Goal: Information Seeking & Learning: Learn about a topic

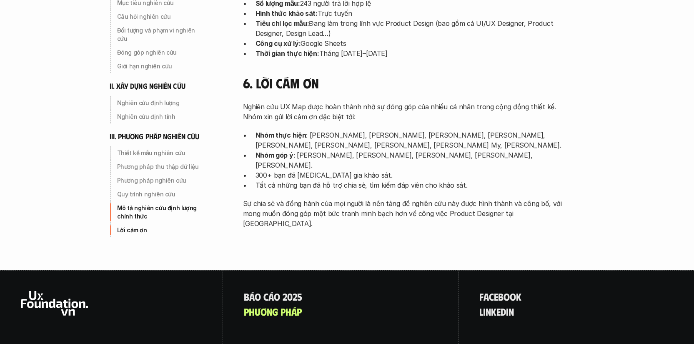
scroll to position [2724, 0]
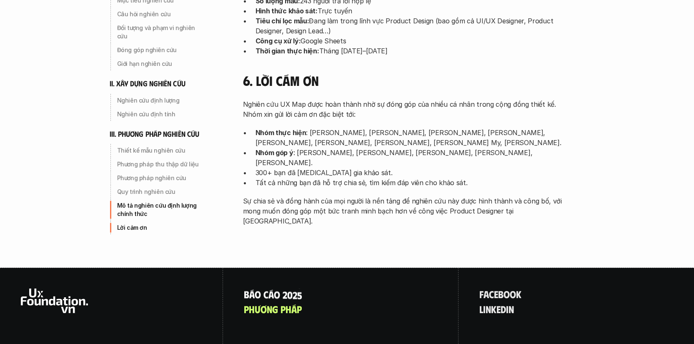
click at [252, 288] on p "B á o c á o 2 0 2 5" at bounding box center [273, 293] width 58 height 11
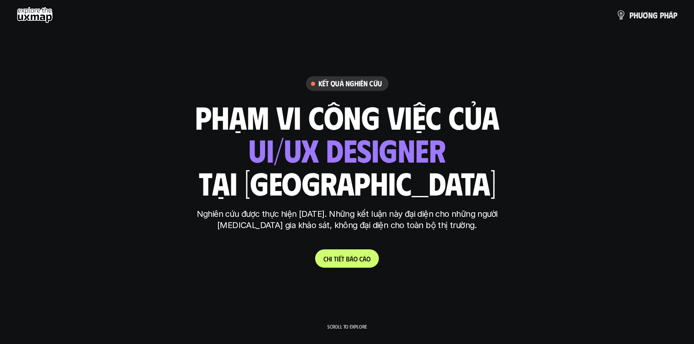
click at [291, 144] on div "ui designer ui/ux designer product designer UX designer ui designer" at bounding box center [346, 150] width 197 height 34
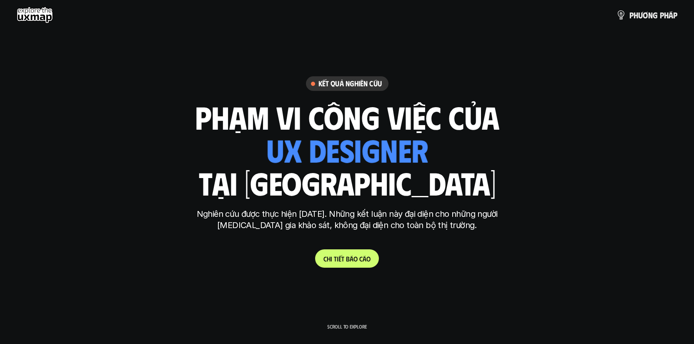
click at [266, 221] on p "Nghiên cứu được thực hiện [DATE]. Những kết luận này đại diện cho những người […" at bounding box center [347, 219] width 313 height 23
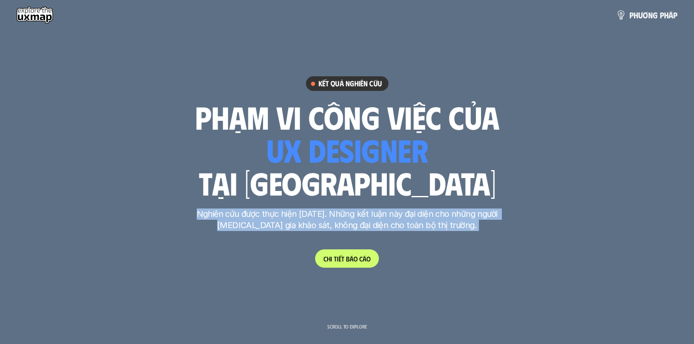
click at [266, 221] on p "Nghiên cứu được thực hiện [DATE]. Những kết luận này đại diện cho những người […" at bounding box center [347, 219] width 313 height 23
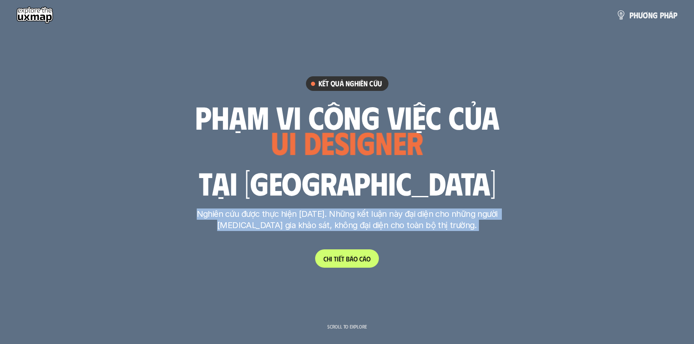
click at [266, 221] on p "Nghiên cứu được thực hiện [DATE]. Những kết luận này đại diện cho những người […" at bounding box center [347, 219] width 313 height 23
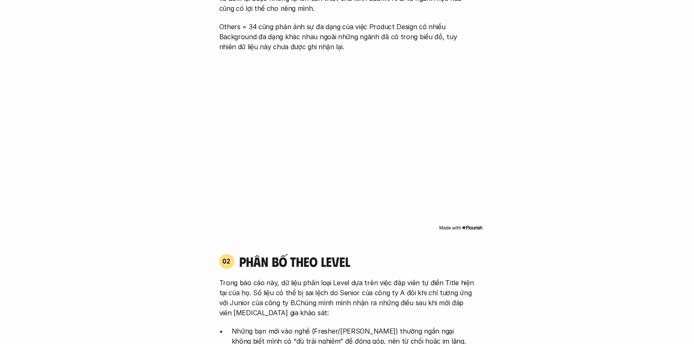
scroll to position [760, 0]
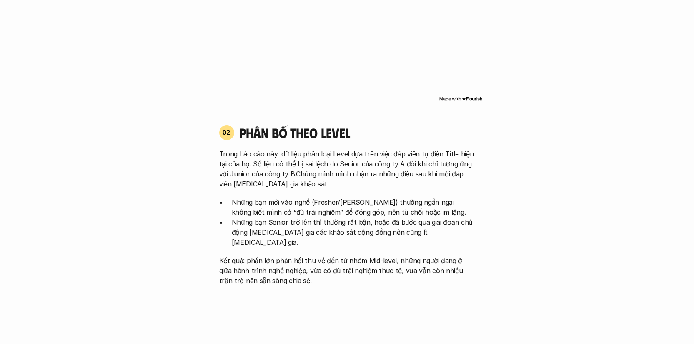
click at [301, 183] on p "Trong báo cáo này, dữ liệu phân loại Level dựa trên việc đáp viên tự điền Title…" at bounding box center [347, 169] width 256 height 40
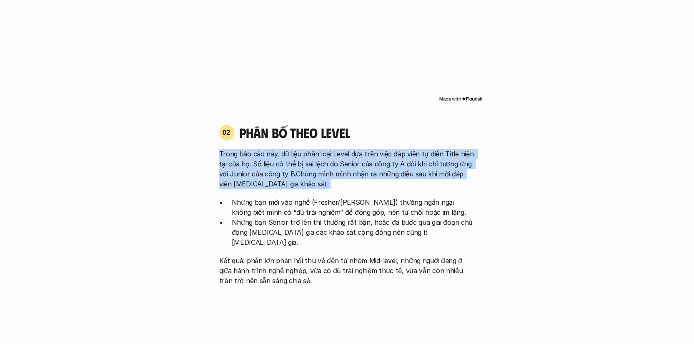
click at [301, 183] on p "Trong báo cáo này, dữ liệu phân loại Level dựa trên việc đáp viên tự điền Title…" at bounding box center [347, 169] width 256 height 40
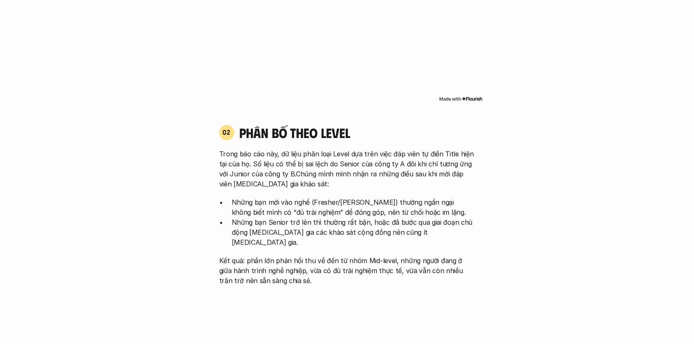
click at [301, 183] on p "Trong báo cáo này, dữ liệu phân loại Level dựa trên việc đáp viên tự điền Title…" at bounding box center [347, 169] width 256 height 40
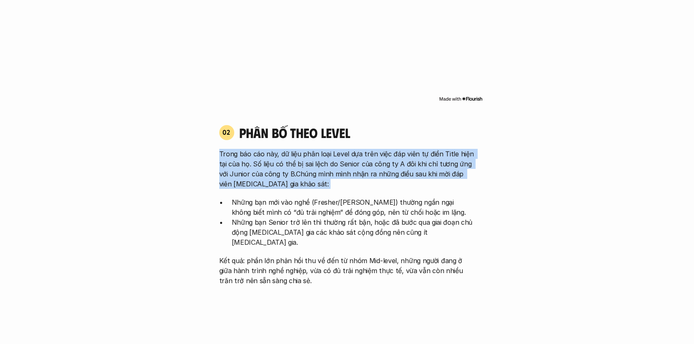
click at [301, 183] on p "Trong báo cáo này, dữ liệu phân loại Level dựa trên việc đáp viên tự điền Title…" at bounding box center [347, 169] width 256 height 40
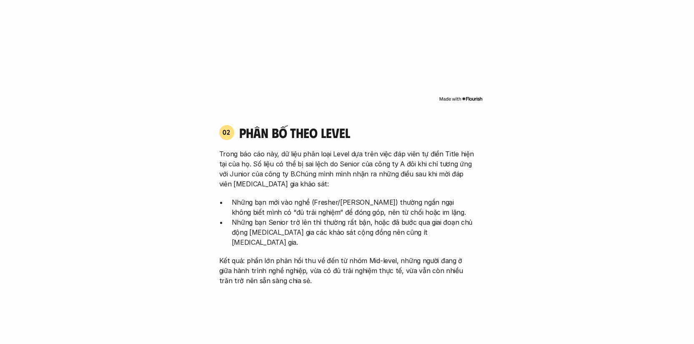
click at [292, 203] on p "Những bạn mới vào nghề (Fresher/[PERSON_NAME]) thường ngần ngại không biết mình…" at bounding box center [353, 207] width 243 height 20
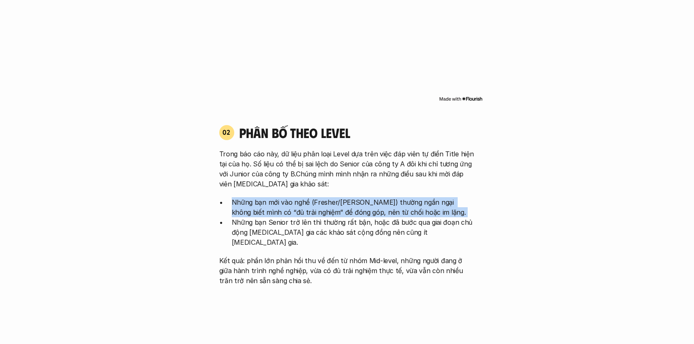
click at [292, 203] on p "Những bạn mới vào nghề (Fresher/[PERSON_NAME]) thường ngần ngại không biết mình…" at bounding box center [353, 207] width 243 height 20
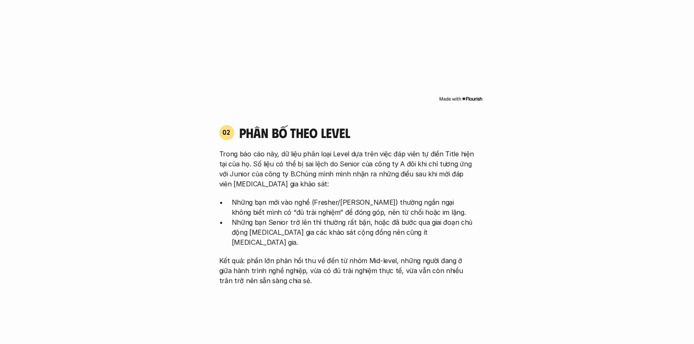
click at [288, 217] on p "Những bạn Senior trở lên thì thường rất bận, hoặc đã bước qua giai đoạn chủ độn…" at bounding box center [353, 232] width 243 height 30
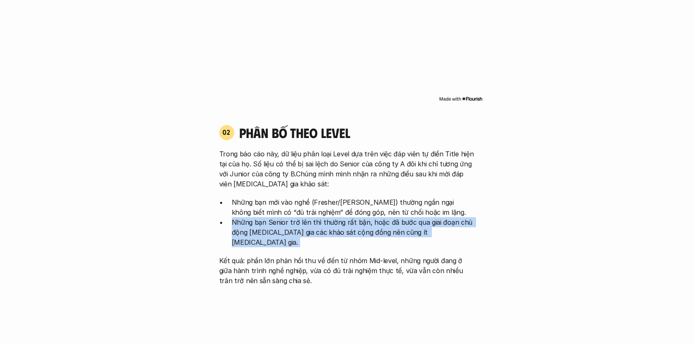
click at [288, 217] on p "Những bạn Senior trở lên thì thường rất bận, hoặc đã bước qua giai đoạn chủ độn…" at bounding box center [353, 232] width 243 height 30
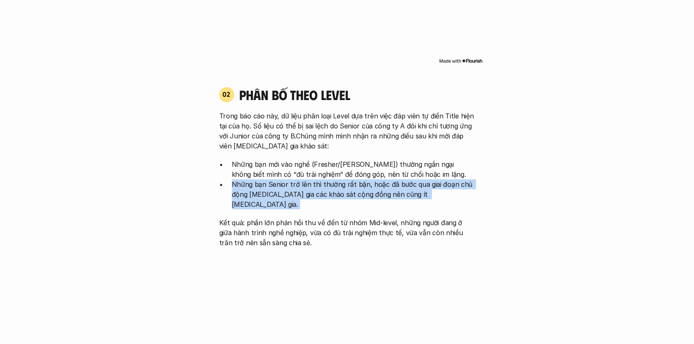
scroll to position [812, 0]
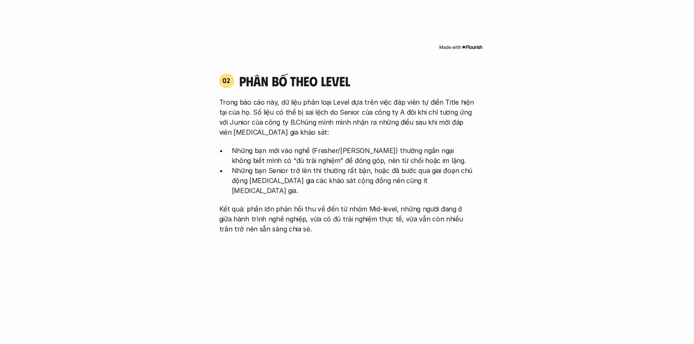
click at [288, 217] on p "Kết quả: phần lớn phản hồi thu về đến từ nhóm Mid-level, những người đang ở giữ…" at bounding box center [347, 219] width 256 height 30
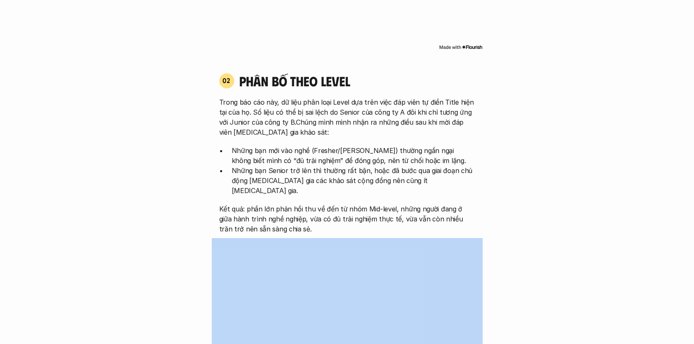
click at [288, 217] on p "Kết quả: phần lớn phản hồi thu về đến từ nhóm Mid-level, những người đang ở giữ…" at bounding box center [347, 219] width 256 height 30
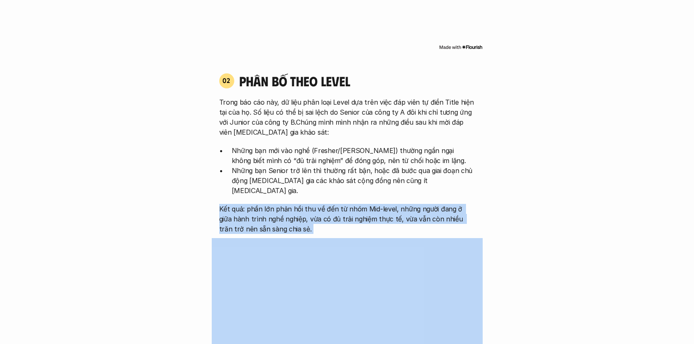
click at [288, 217] on p "Kết quả: phần lớn phản hồi thu về đến từ nhóm Mid-level, những người đang ở giữ…" at bounding box center [347, 219] width 256 height 30
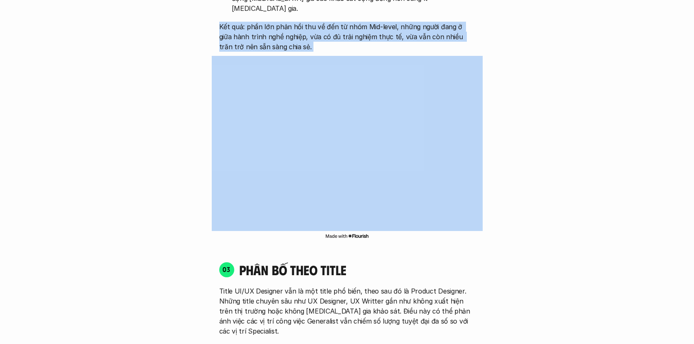
scroll to position [1086, 0]
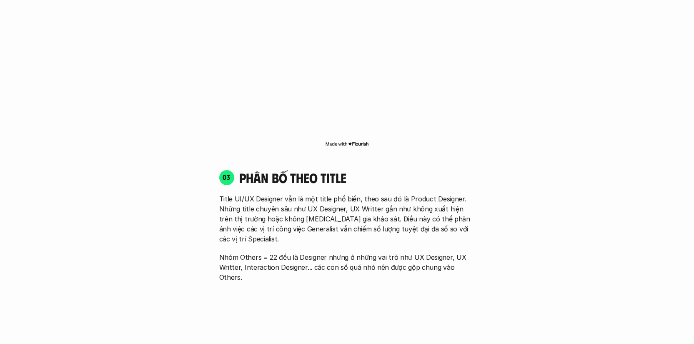
click at [288, 217] on p "Title UI/UX Designer vẫn là một title phổ biến, theo sau đó là Product Designer…" at bounding box center [347, 219] width 256 height 50
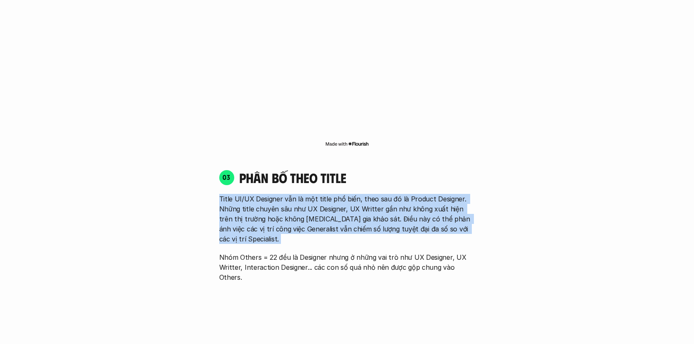
click at [288, 217] on p "Title UI/UX Designer vẫn là một title phổ biến, theo sau đó là Product Designer…" at bounding box center [347, 219] width 256 height 50
click at [295, 201] on p "Title UI/UX Designer vẫn là một title phổ biến, theo sau đó là Product Designer…" at bounding box center [347, 219] width 256 height 50
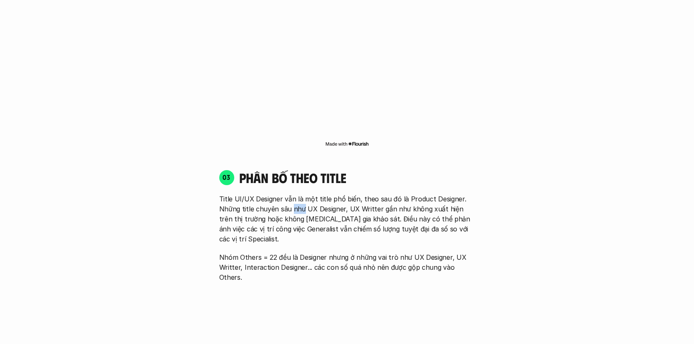
click at [295, 201] on p "Title UI/UX Designer vẫn là một title phổ biến, theo sau đó là Product Designer…" at bounding box center [347, 219] width 256 height 50
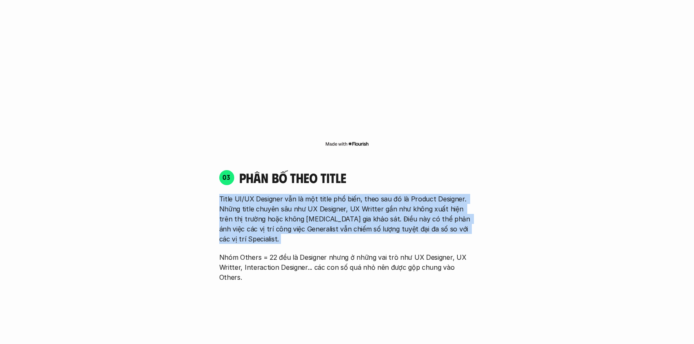
click at [295, 201] on p "Title UI/UX Designer vẫn là một title phổ biến, theo sau đó là Product Designer…" at bounding box center [347, 219] width 256 height 50
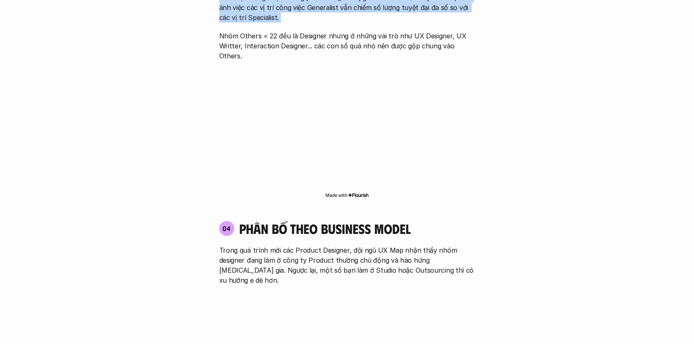
scroll to position [1324, 0]
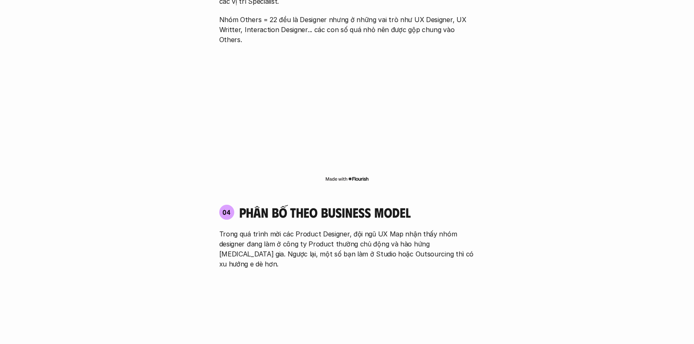
click at [295, 229] on p "Trong quá trình mời các Product Designer, đội ngũ UX Map nhận thấy nhóm designe…" at bounding box center [347, 249] width 256 height 40
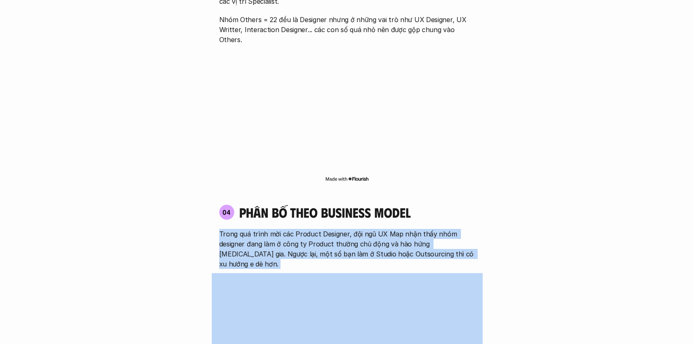
click at [295, 229] on p "Trong quá trình mời các Product Designer, đội ngũ UX Map nhận thấy nhóm designe…" at bounding box center [347, 249] width 256 height 40
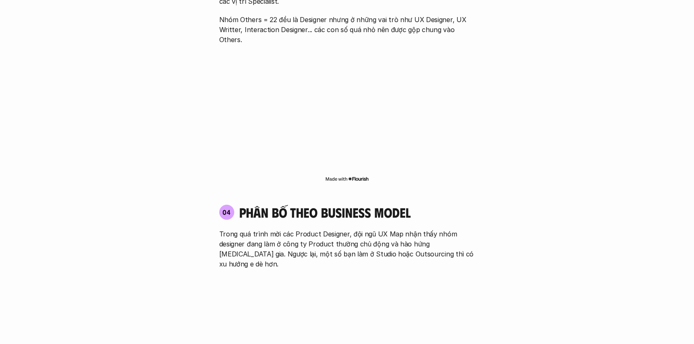
click at [295, 229] on p "Trong quá trình mời các Product Designer, đội ngũ UX Map nhận thấy nhóm designe…" at bounding box center [347, 249] width 256 height 40
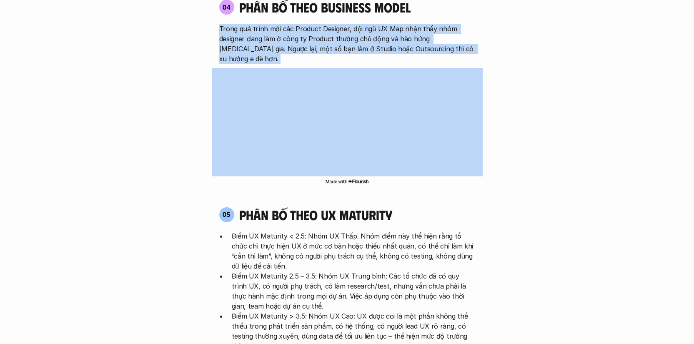
scroll to position [1614, 0]
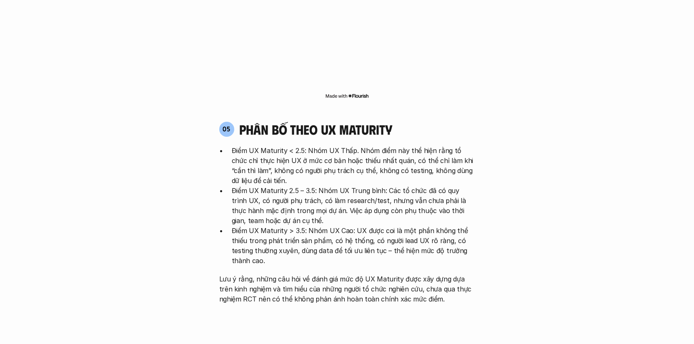
click at [306, 185] on p "Điểm UX Maturity 2.5 – 3.5: Nhóm UX Trung bình: Các tổ chức đã có quy trình UX,…" at bounding box center [353, 205] width 243 height 40
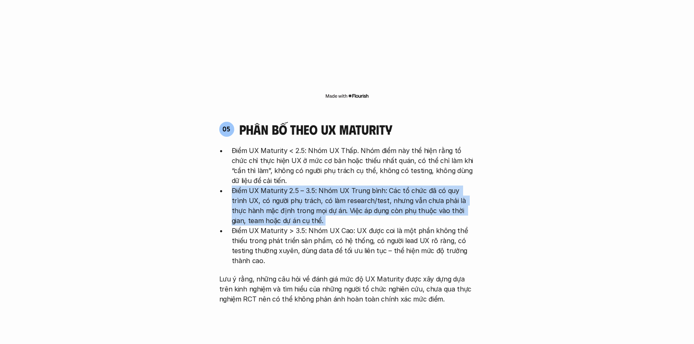
click at [306, 185] on p "Điểm UX Maturity 2.5 – 3.5: Nhóm UX Trung bình: Các tổ chức đã có quy trình UX,…" at bounding box center [353, 205] width 243 height 40
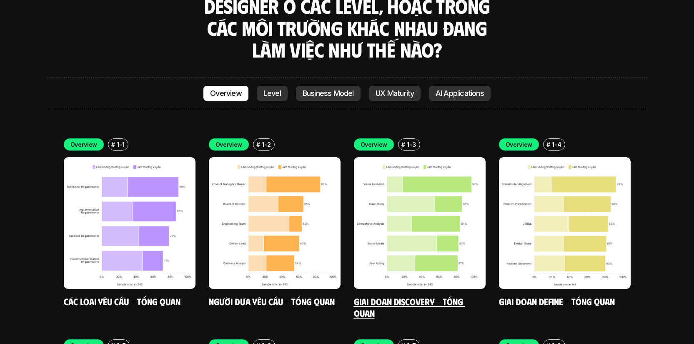
scroll to position [2351, 0]
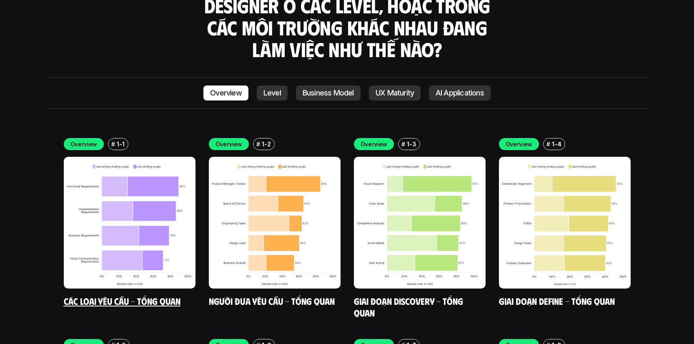
click at [192, 211] on img at bounding box center [130, 223] width 132 height 132
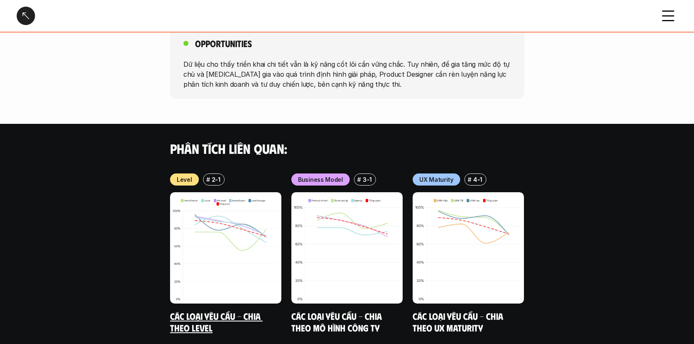
scroll to position [766, 0]
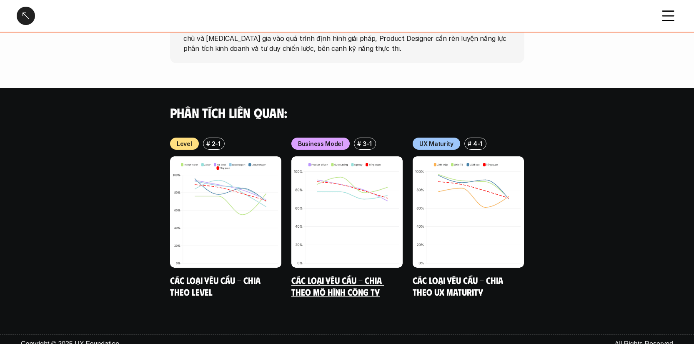
click at [324, 188] on img at bounding box center [346, 211] width 111 height 111
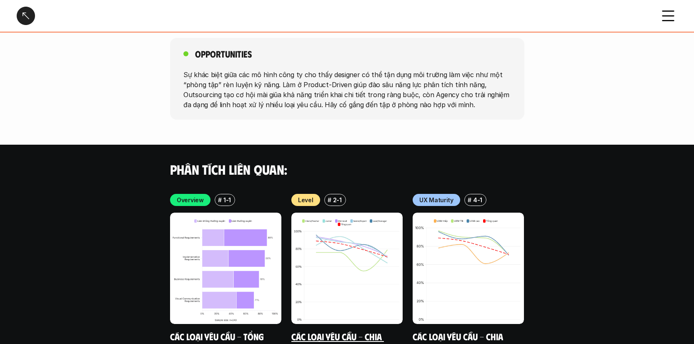
scroll to position [1572, 0]
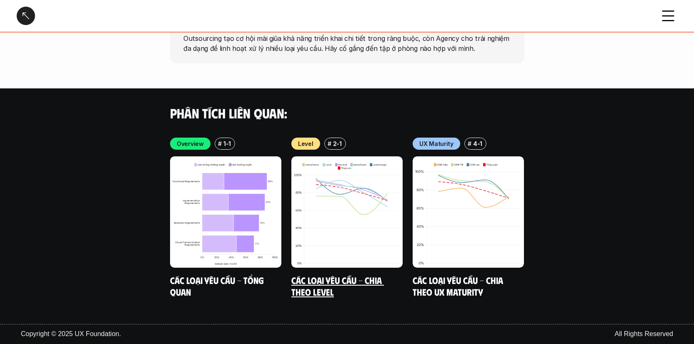
scroll to position [766, 0]
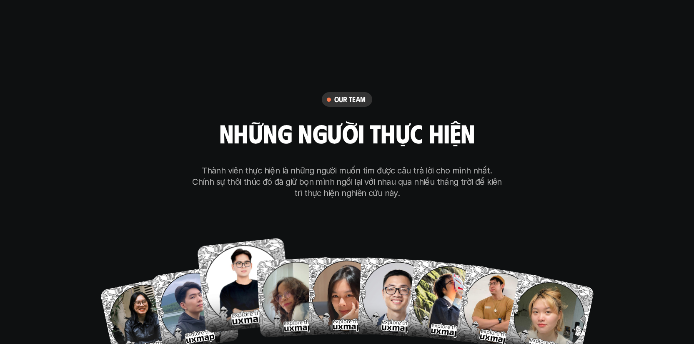
scroll to position [4726, 0]
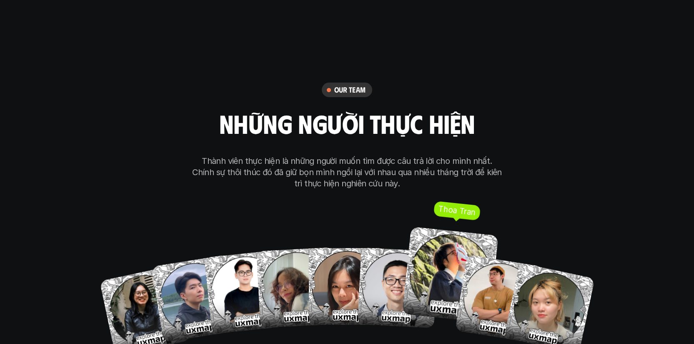
click at [444, 238] on img at bounding box center [450, 275] width 96 height 96
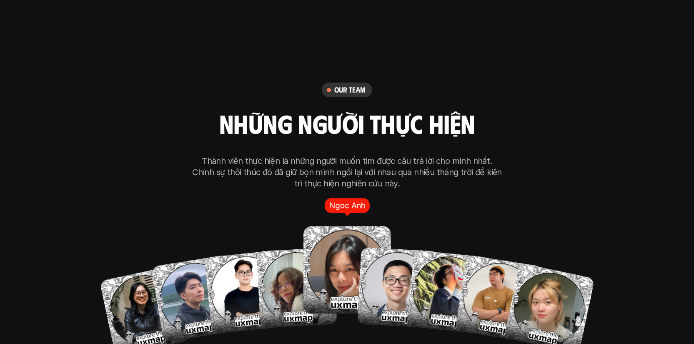
click at [328, 261] on img at bounding box center [347, 270] width 88 height 88
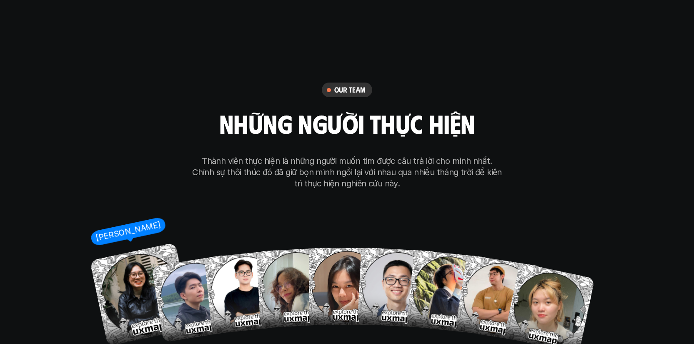
click at [141, 303] on link "[PERSON_NAME]" at bounding box center [144, 310] width 95 height 95
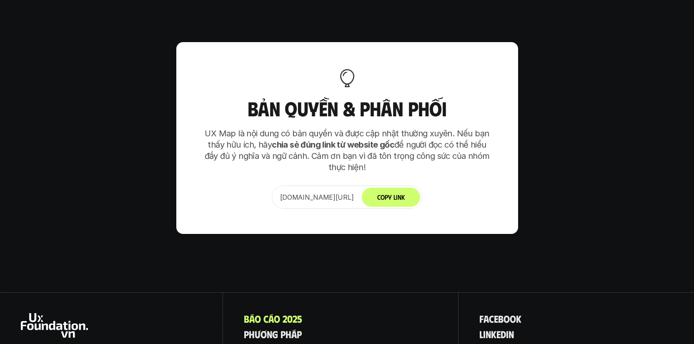
scroll to position [5169, 0]
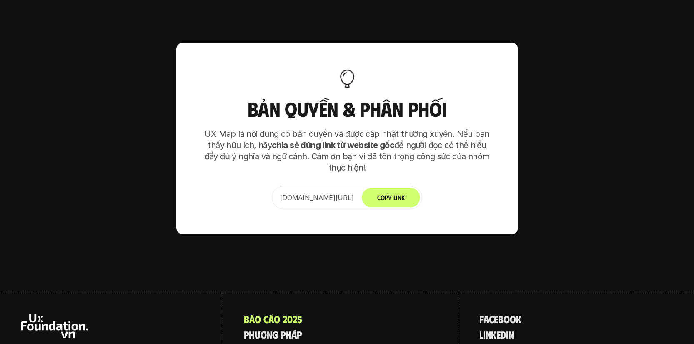
click at [499, 329] on p "l i n k e d i n" at bounding box center [496, 334] width 35 height 11
